Goal: Information Seeking & Learning: Learn about a topic

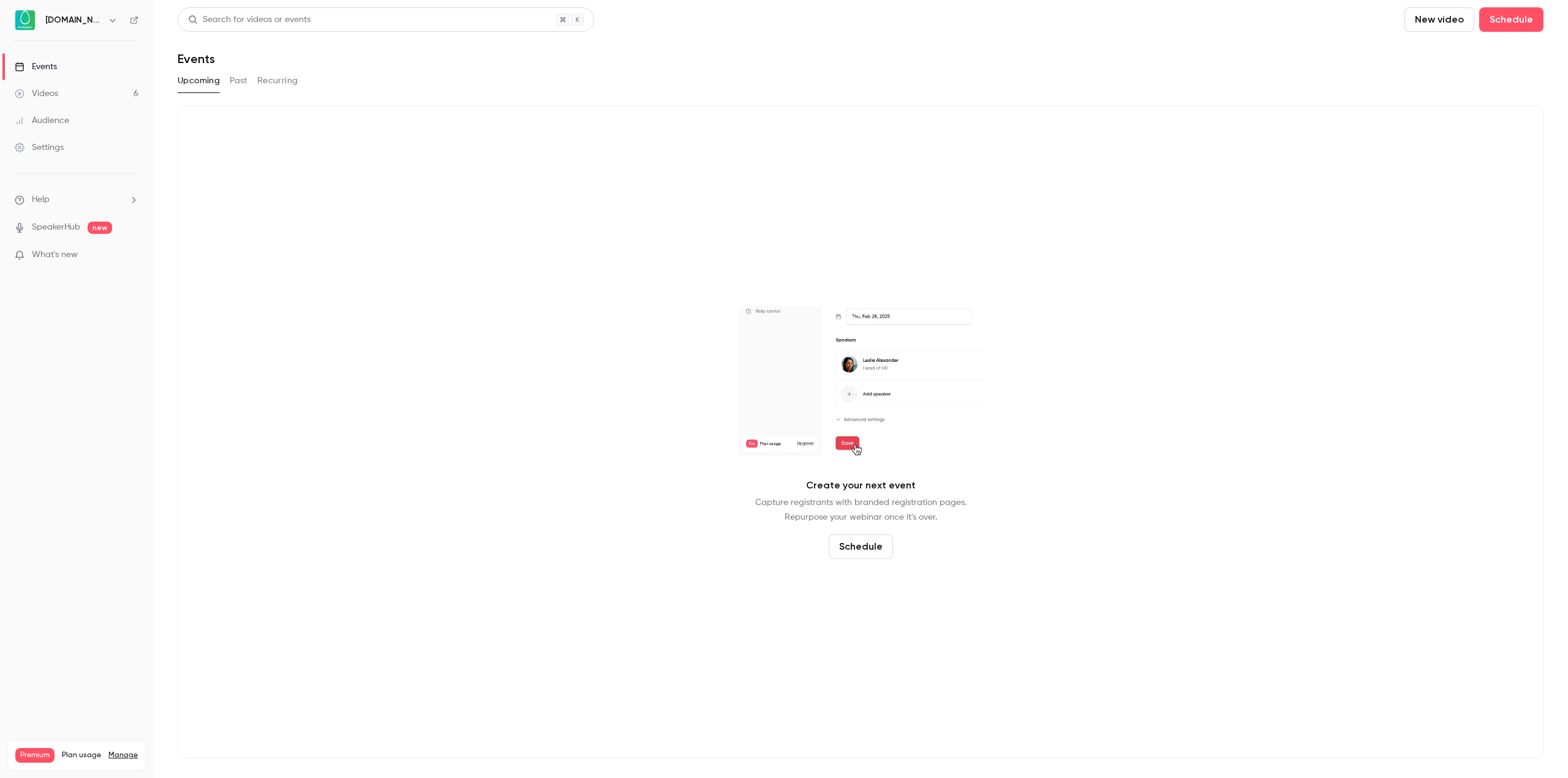
click at [239, 79] on button "Past" at bounding box center [238, 81] width 17 height 20
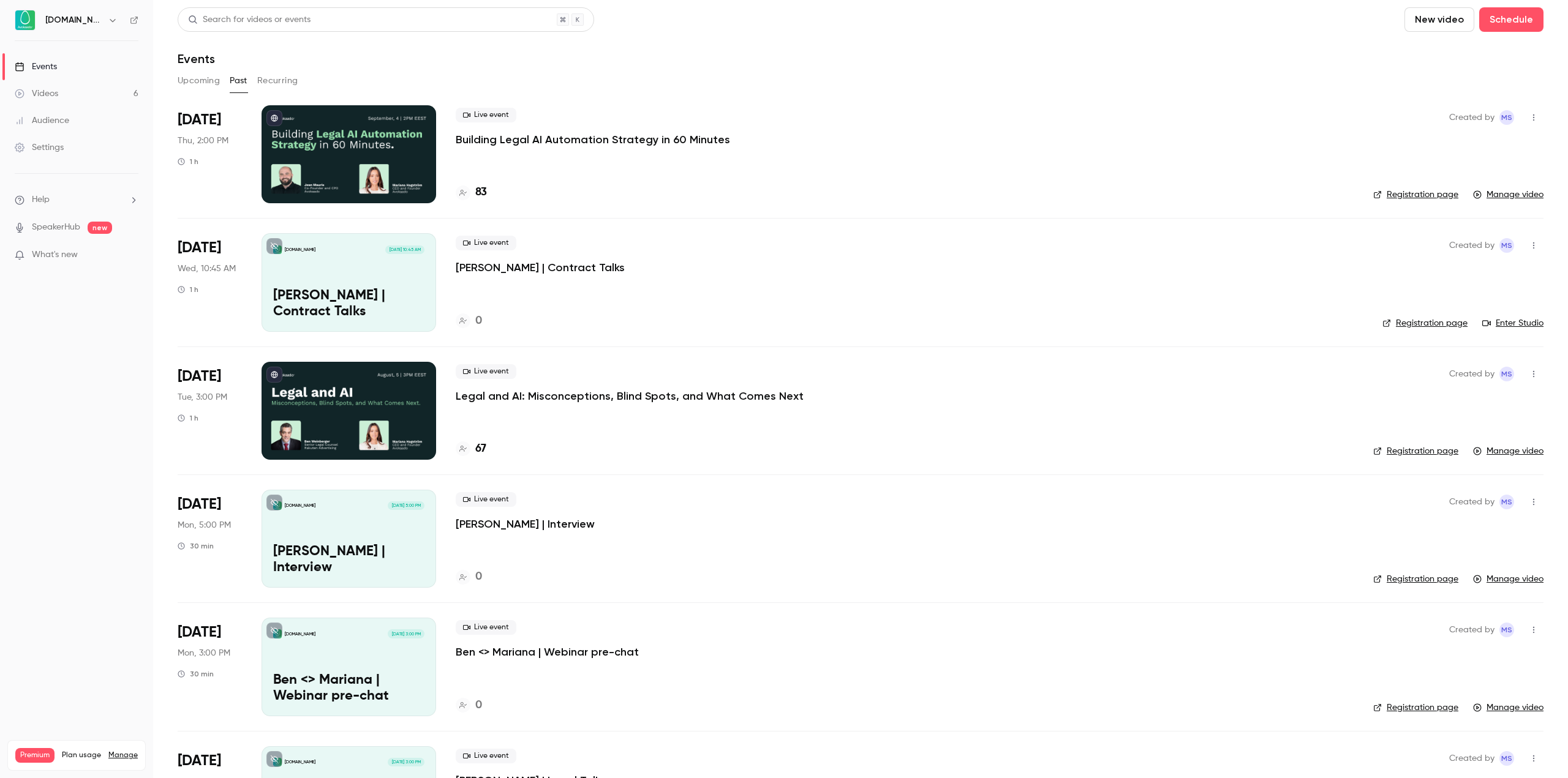
click at [630, 141] on p "Building Legal AI Automation Strategy in 60 Minutes" at bounding box center [593, 140] width 274 height 15
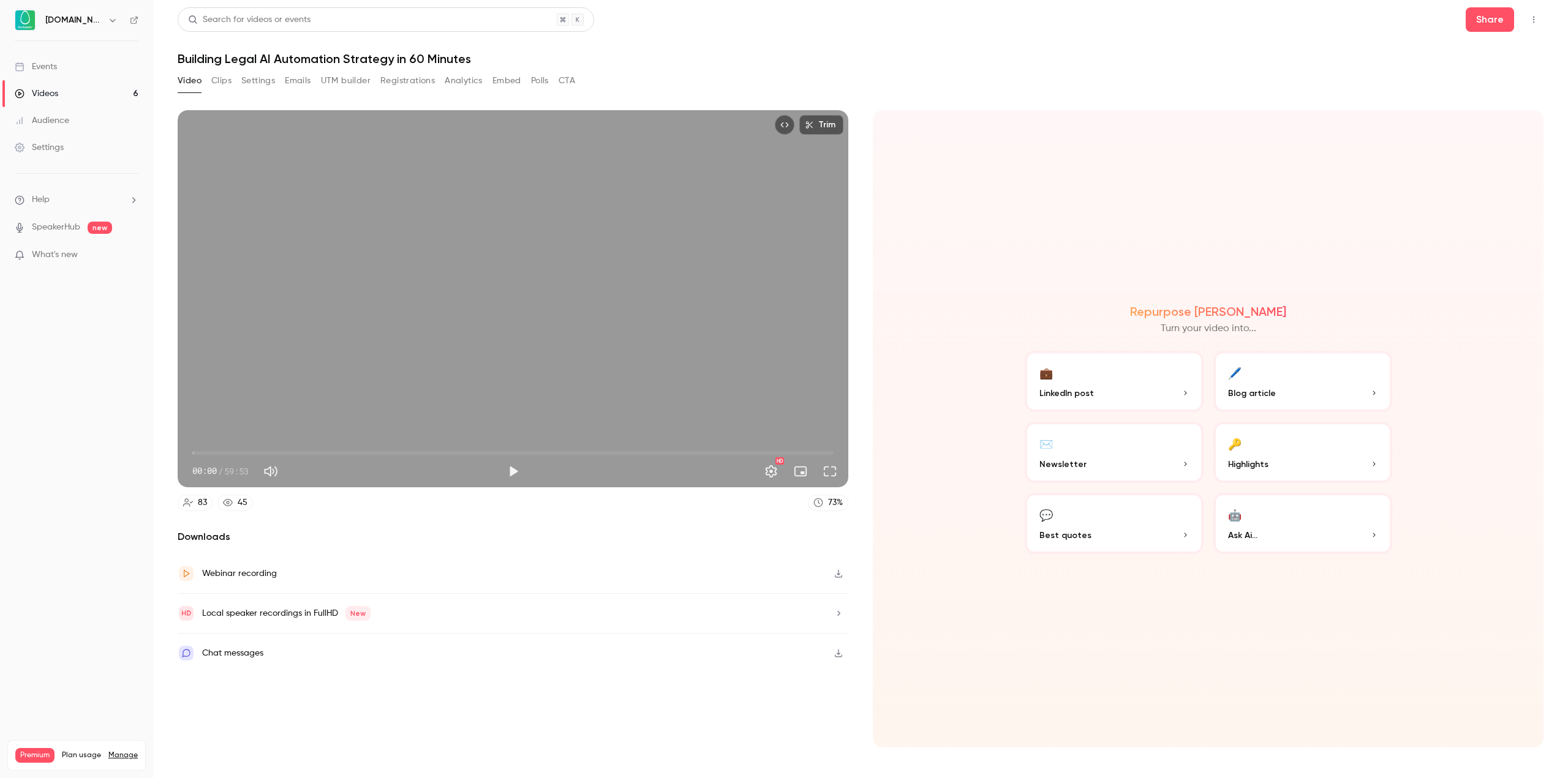
click at [402, 88] on button "Registrations" at bounding box center [408, 81] width 55 height 20
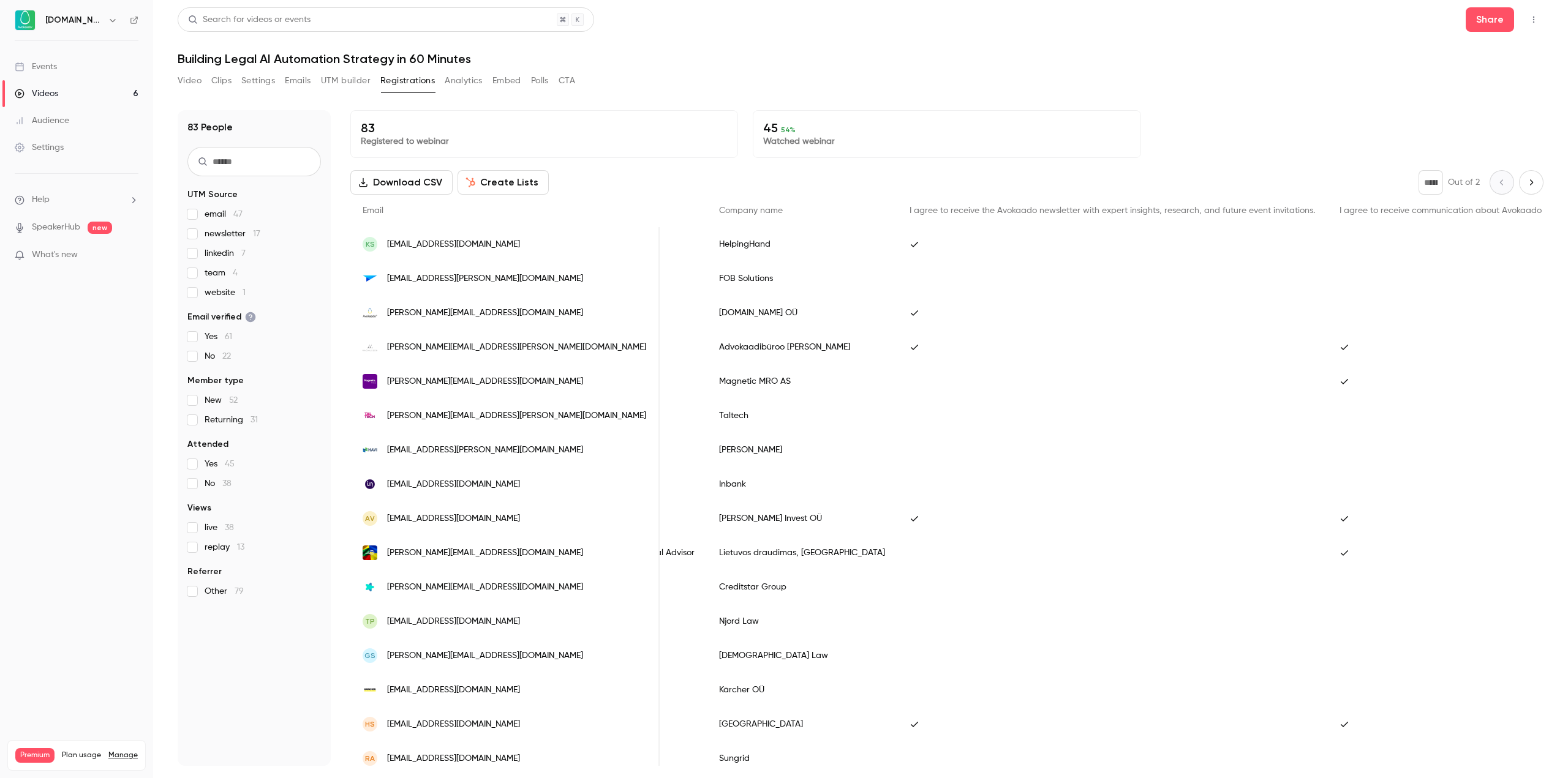
scroll to position [0, 612]
